Goal: Check status: Check status

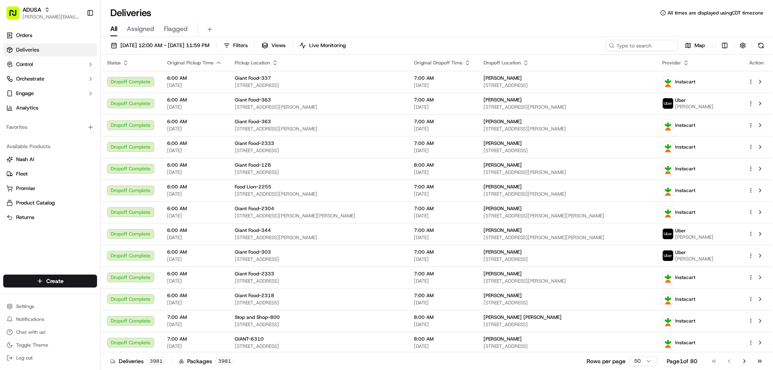
click at [177, 46] on span "[DATE] 12:00 AM - [DATE] 11:59 PM" at bounding box center [164, 45] width 89 height 7
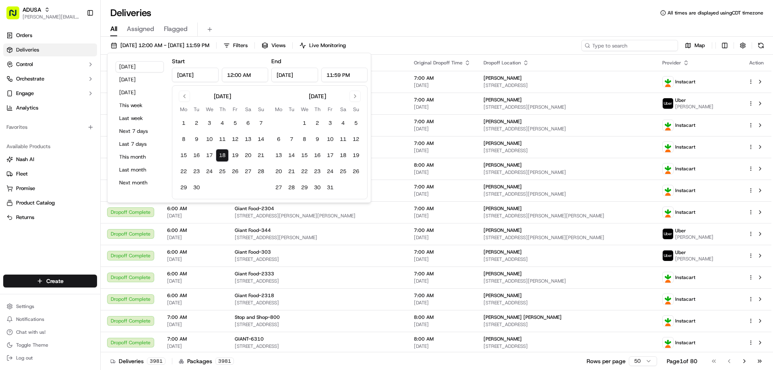
click at [628, 45] on input at bounding box center [629, 45] width 97 height 11
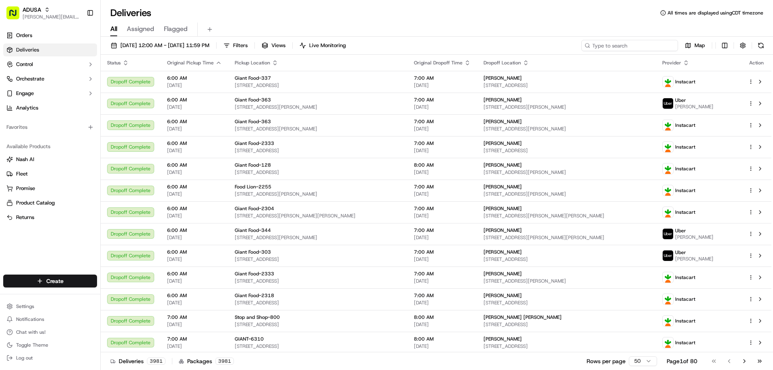
paste input "m716377652"
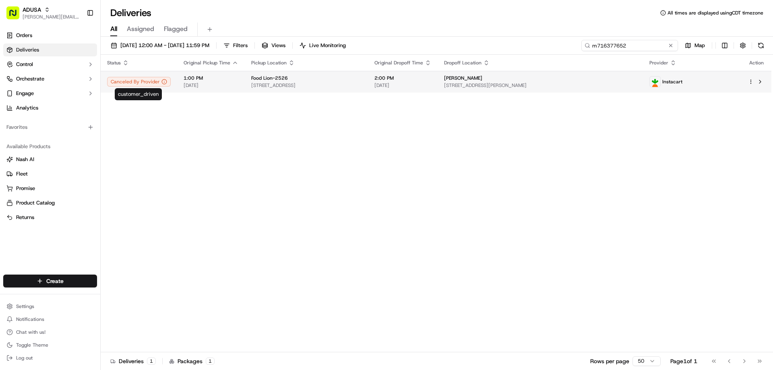
type input "m716377652"
click at [147, 82] on div "Canceled By Provider" at bounding box center [139, 82] width 64 height 10
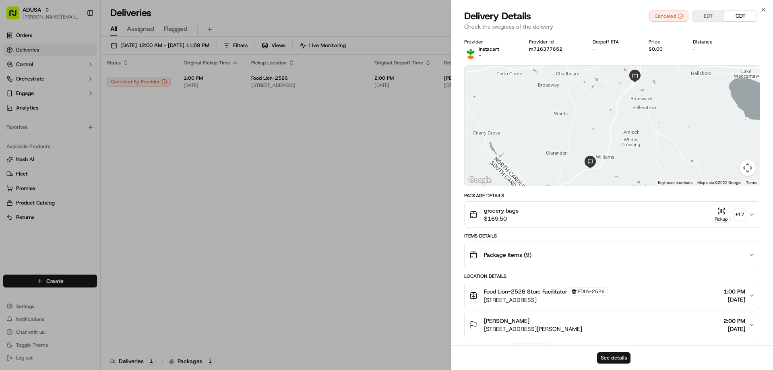
click at [615, 356] on button "See details" at bounding box center [613, 357] width 33 height 11
click at [762, 8] on icon "button" at bounding box center [763, 9] width 6 height 6
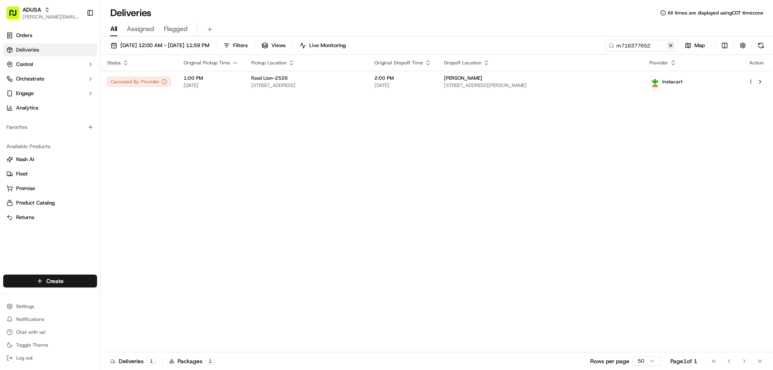
click at [672, 47] on button at bounding box center [670, 45] width 8 height 8
